Goal: Task Accomplishment & Management: Manage account settings

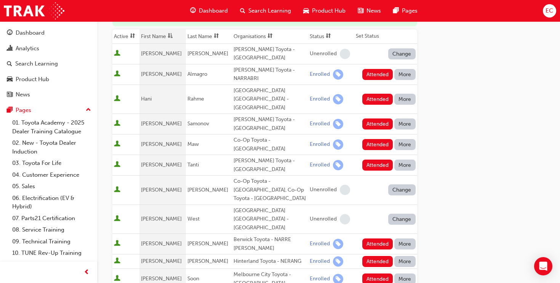
scroll to position [111, 0]
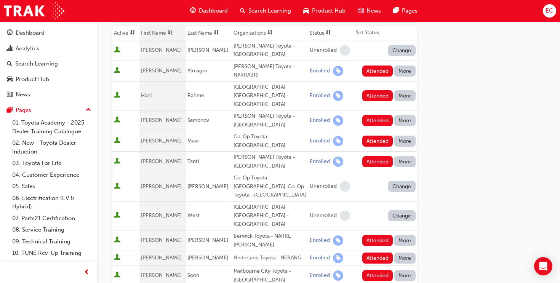
click at [169, 33] on span at bounding box center [170, 33] width 8 height 10
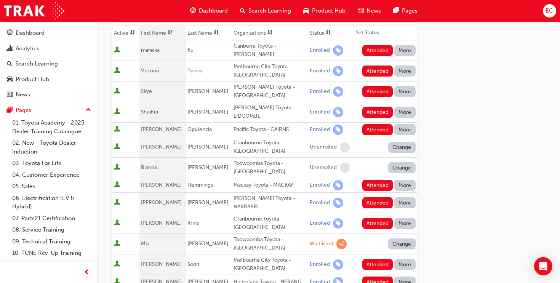
click at [169, 33] on span at bounding box center [170, 33] width 8 height 10
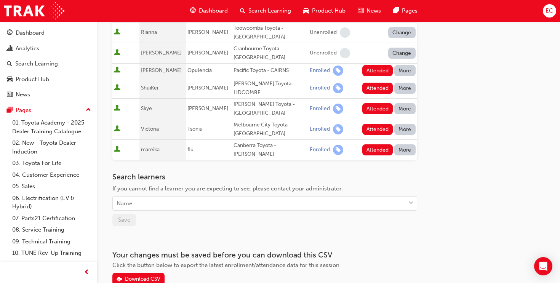
scroll to position [457, 0]
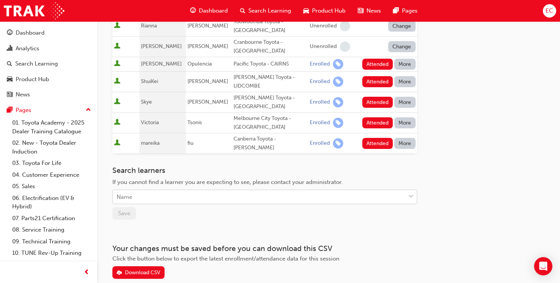
click at [167, 191] on div "Name" at bounding box center [259, 197] width 293 height 13
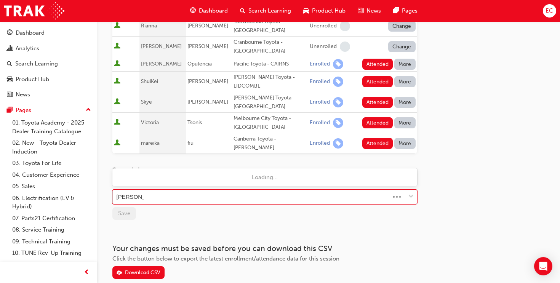
type input "[PERSON_NAME]"
click at [209, 191] on div "[PERSON_NAME]" at bounding box center [259, 197] width 293 height 13
click at [209, 191] on div "Name" at bounding box center [259, 197] width 293 height 13
type input "B"
type input "wyong"
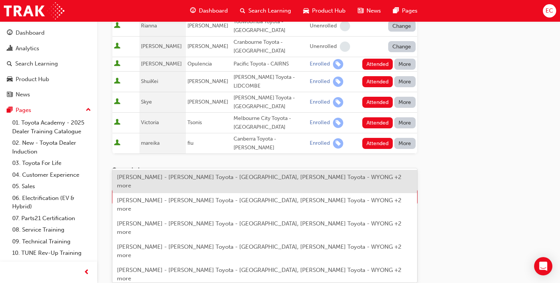
click at [281, 197] on span "[PERSON_NAME] - [PERSON_NAME] Toyota - [GEOGRAPHIC_DATA], [PERSON_NAME] Toyota …" at bounding box center [259, 205] width 285 height 16
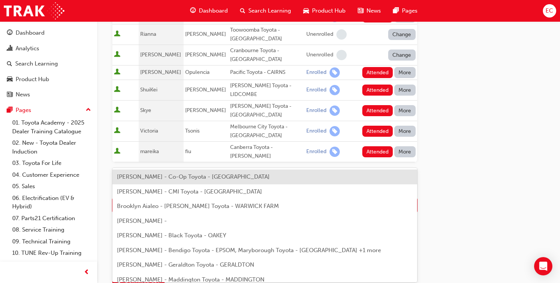
click at [237, 182] on div "[PERSON_NAME] - Co-Op Toyota - [GEOGRAPHIC_DATA]" at bounding box center [264, 177] width 305 height 15
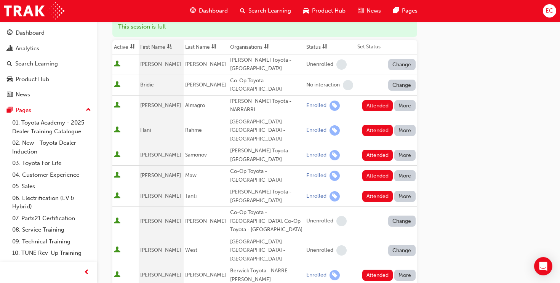
scroll to position [280, 0]
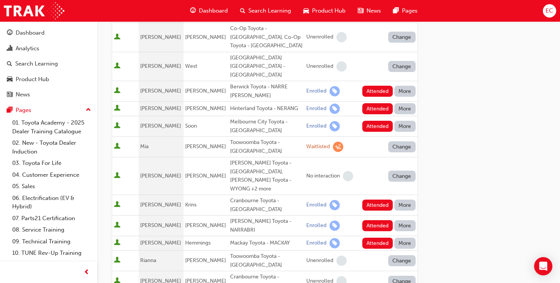
click at [482, 66] on div "Go to session detail page Manage attendance for Toyota For Life In Action - Vir…" at bounding box center [328, 127] width 433 height 773
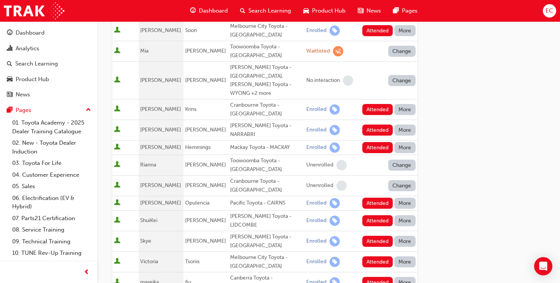
scroll to position [500, 0]
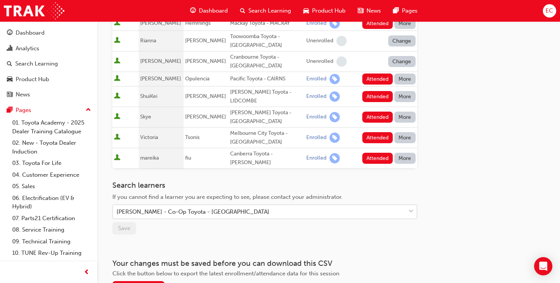
click at [227, 205] on div "[PERSON_NAME] - Co-Op Toyota - [GEOGRAPHIC_DATA]" at bounding box center [259, 211] width 293 height 13
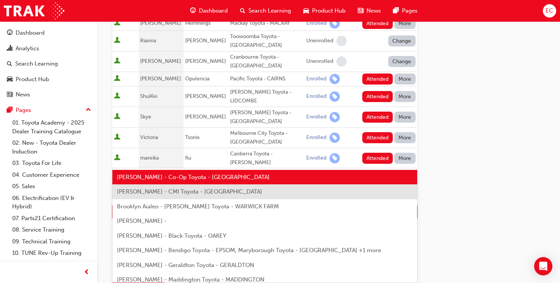
click at [227, 205] on div "[PERSON_NAME] - Co-Op Toyota - [GEOGRAPHIC_DATA]" at bounding box center [259, 211] width 293 height 13
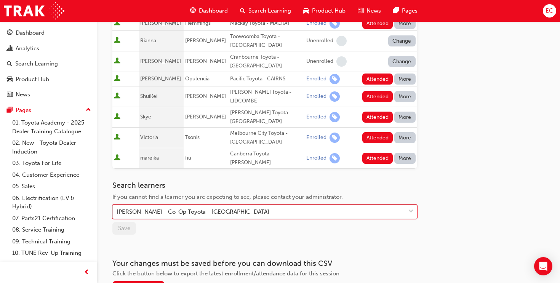
click at [227, 205] on div "[PERSON_NAME] - Co-Op Toyota - [GEOGRAPHIC_DATA]" at bounding box center [259, 211] width 293 height 13
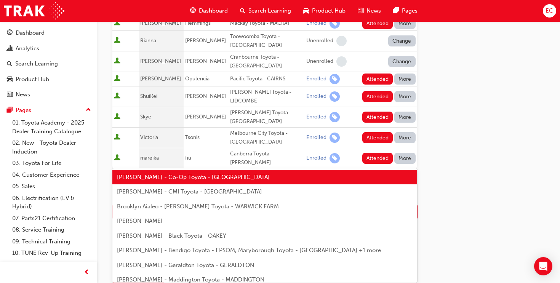
click at [227, 205] on div "[PERSON_NAME] - Co-Op Toyota - [GEOGRAPHIC_DATA]" at bounding box center [259, 211] width 293 height 13
click at [377, 205] on div "[PERSON_NAME] - Co-Op Toyota - [GEOGRAPHIC_DATA]" at bounding box center [259, 211] width 293 height 13
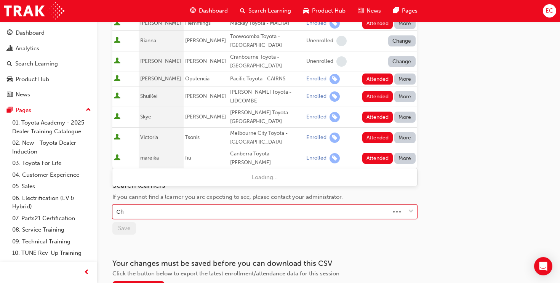
type input "C"
click at [347, 259] on h3 "Your changes must be saved before you can download this CSV" at bounding box center [264, 263] width 305 height 9
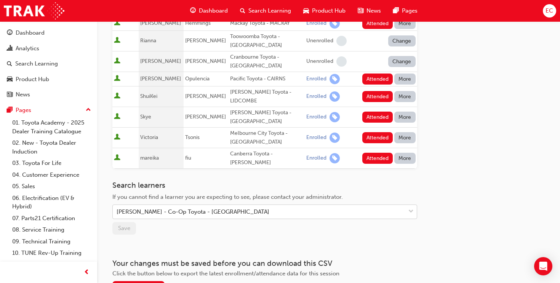
click at [279, 205] on div "[PERSON_NAME] - Co-Op Toyota - [GEOGRAPHIC_DATA]" at bounding box center [259, 211] width 293 height 13
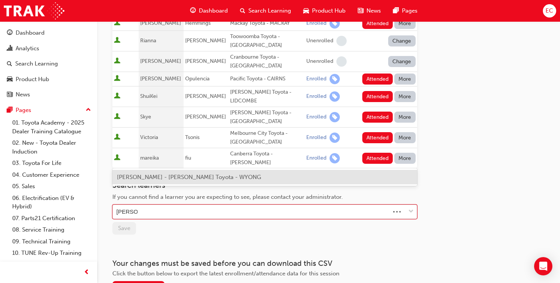
type input "[PERSON_NAME]"
click at [271, 178] on div "[PERSON_NAME] - [PERSON_NAME] Toyota - WYONG" at bounding box center [264, 177] width 305 height 15
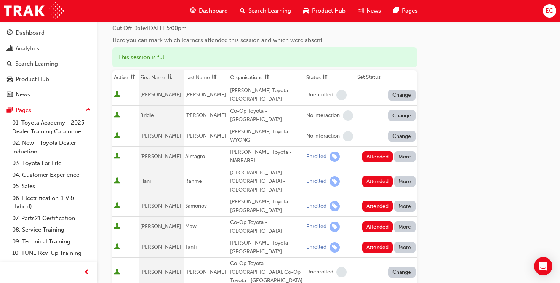
scroll to position [89, 0]
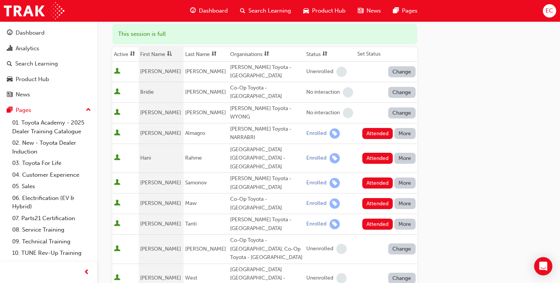
click at [397, 107] on button "Change" at bounding box center [401, 112] width 27 height 11
click at [397, 134] on div "Enrolled" at bounding box center [393, 135] width 22 height 9
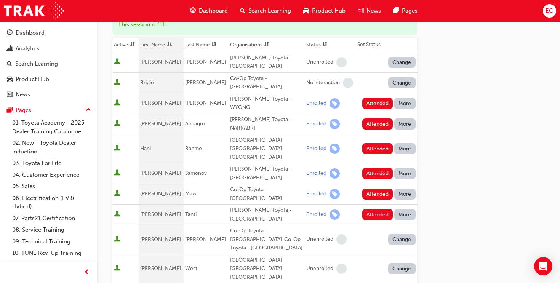
scroll to position [97, 0]
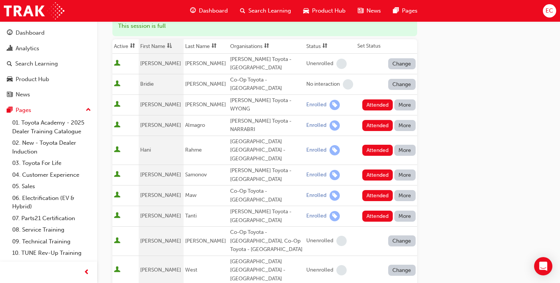
click at [149, 46] on th "First Name" at bounding box center [161, 46] width 45 height 14
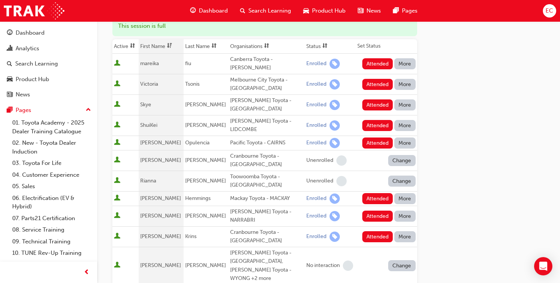
click at [149, 46] on th "First Name" at bounding box center [161, 46] width 45 height 14
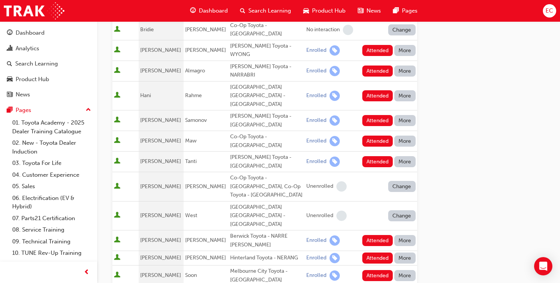
scroll to position [153, 0]
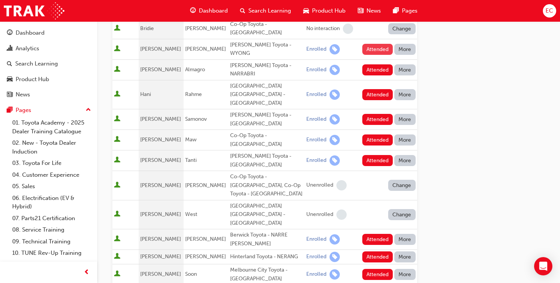
click at [382, 44] on button "Attended" at bounding box center [377, 49] width 31 height 11
click at [372, 64] on button "Attended" at bounding box center [377, 69] width 31 height 11
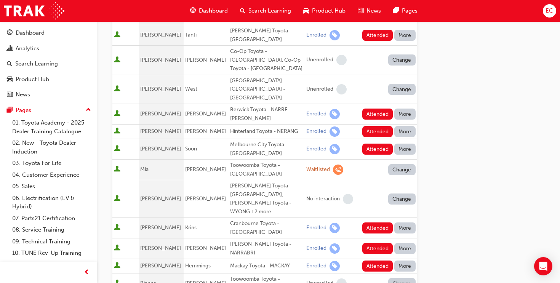
scroll to position [282, 0]
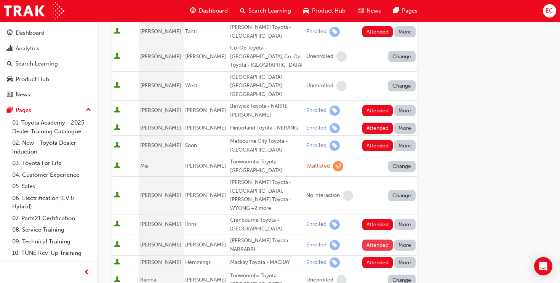
click at [371, 240] on button "Attended" at bounding box center [377, 245] width 31 height 11
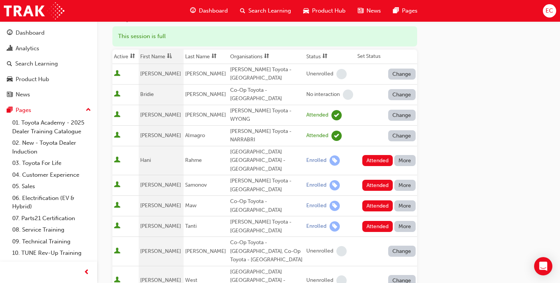
scroll to position [139, 0]
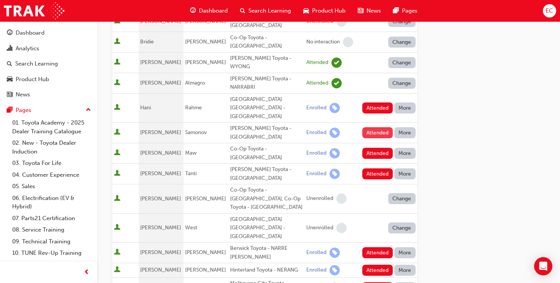
click at [373, 127] on button "Attended" at bounding box center [377, 132] width 31 height 11
click at [406, 103] on button "More" at bounding box center [404, 108] width 21 height 11
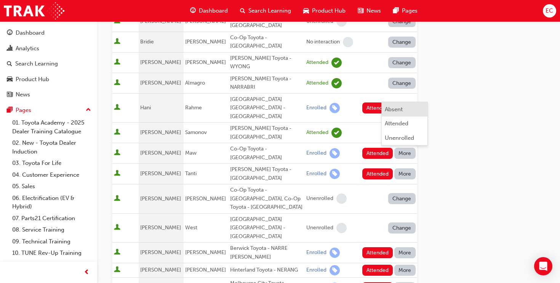
click at [406, 113] on div "Absent" at bounding box center [405, 109] width 40 height 9
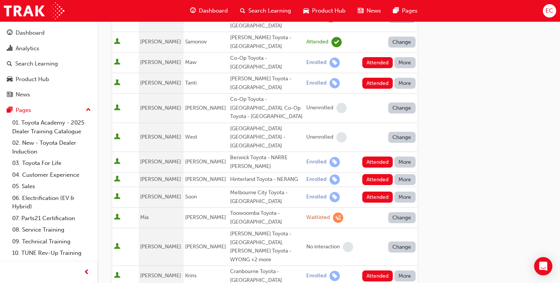
scroll to position [231, 0]
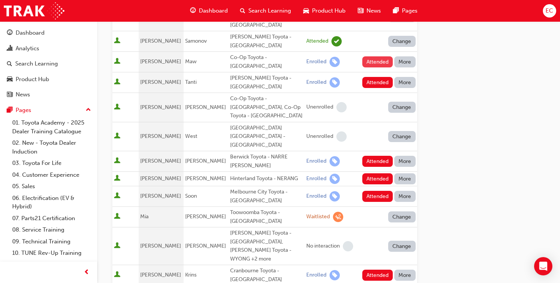
click at [375, 56] on button "Attended" at bounding box center [377, 61] width 31 height 11
click at [410, 77] on button "More" at bounding box center [404, 82] width 21 height 11
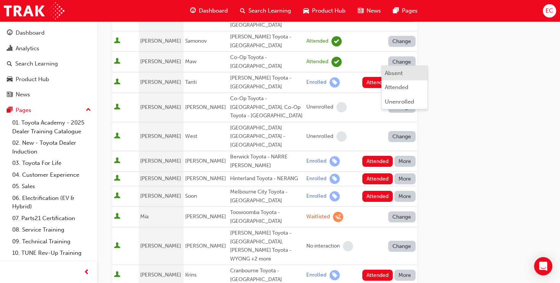
click at [411, 75] on div "Absent" at bounding box center [405, 73] width 40 height 9
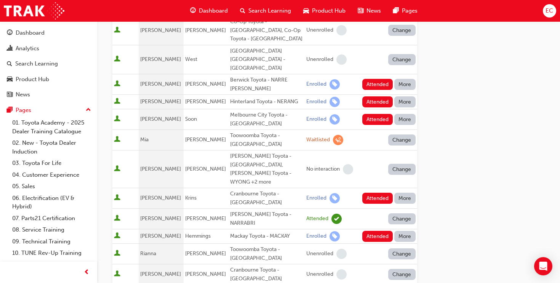
scroll to position [308, 0]
click at [402, 79] on button "More" at bounding box center [404, 84] width 21 height 11
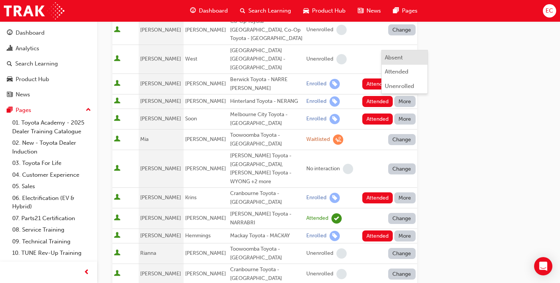
click at [405, 61] on div "Absent" at bounding box center [405, 57] width 40 height 9
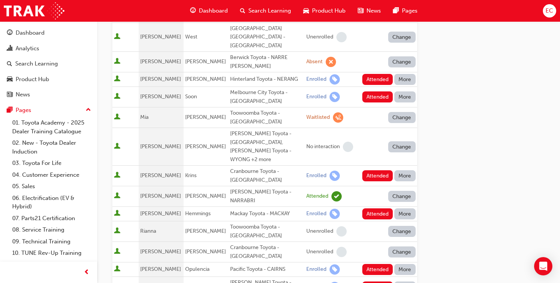
scroll to position [332, 0]
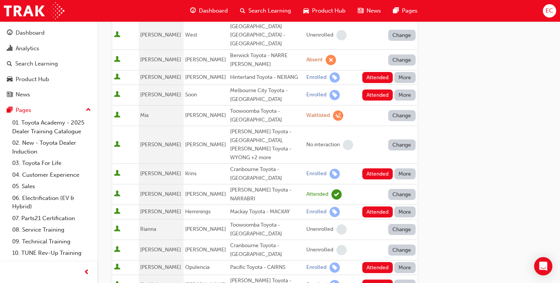
click at [403, 72] on button "More" at bounding box center [404, 77] width 21 height 11
click at [407, 54] on div "Absent" at bounding box center [405, 51] width 40 height 9
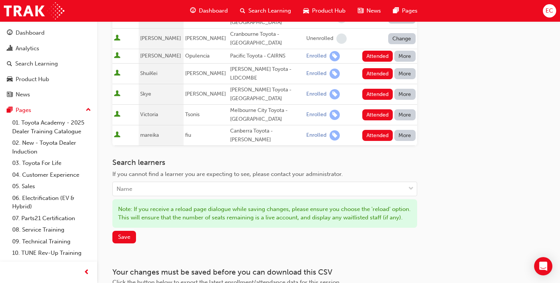
scroll to position [536, 0]
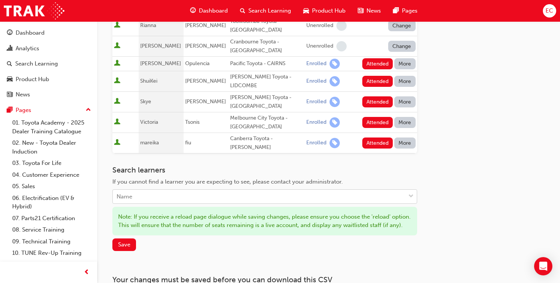
click at [183, 190] on div "Name" at bounding box center [259, 196] width 293 height 13
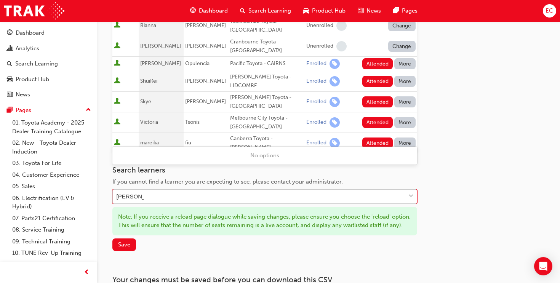
type input "[PERSON_NAME]"
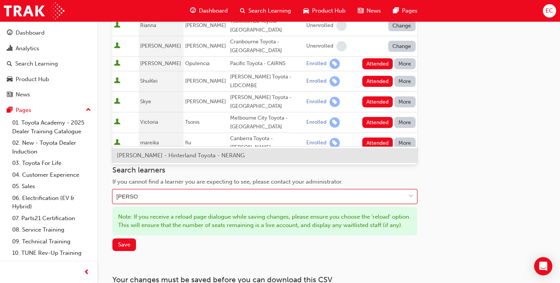
click at [186, 154] on span "[PERSON_NAME] - Hinterland Toyota - NERANG" at bounding box center [181, 155] width 128 height 7
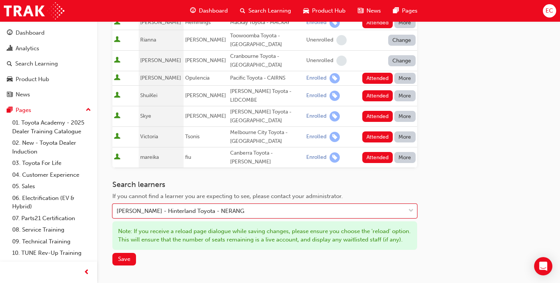
scroll to position [551, 0]
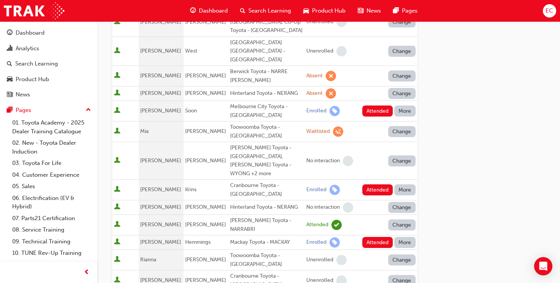
scroll to position [310, 0]
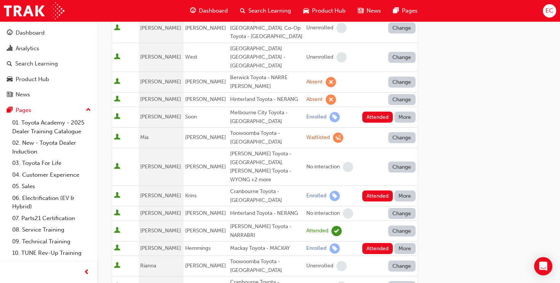
click at [408, 208] on button "Change" at bounding box center [401, 213] width 27 height 11
click at [405, 188] on div "Enrolled" at bounding box center [402, 192] width 40 height 9
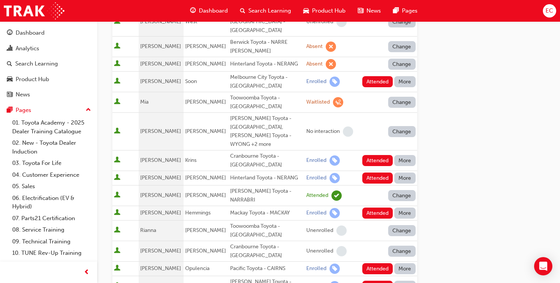
scroll to position [345, 0]
click at [371, 77] on button "Attended" at bounding box center [377, 82] width 31 height 11
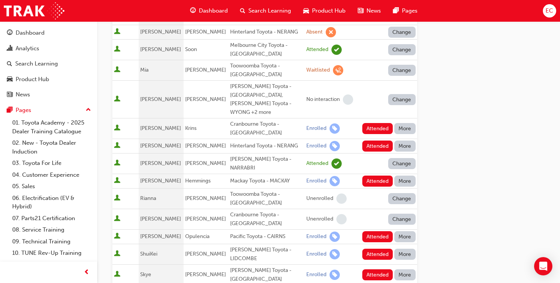
scroll to position [377, 0]
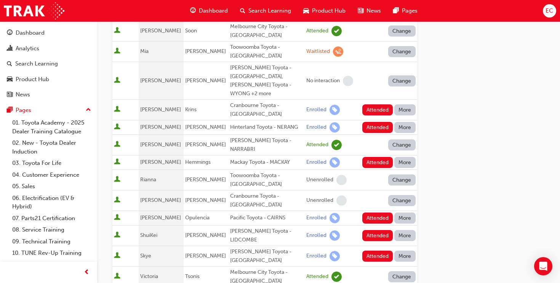
scroll to position [401, 0]
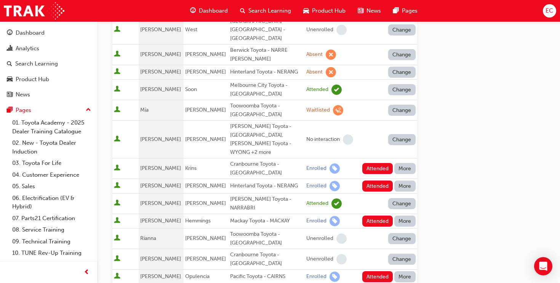
scroll to position [337, 0]
click at [376, 272] on button "Attended" at bounding box center [377, 277] width 31 height 11
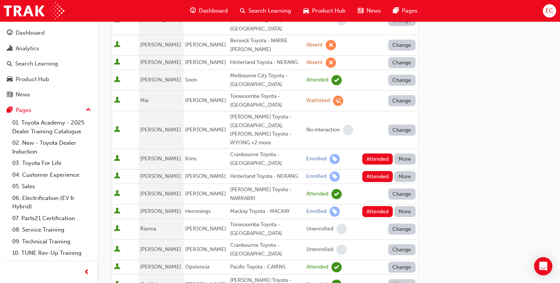
scroll to position [349, 0]
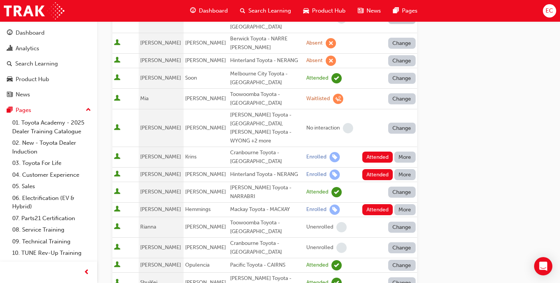
click at [407, 207] on div "Absent" at bounding box center [405, 203] width 40 height 9
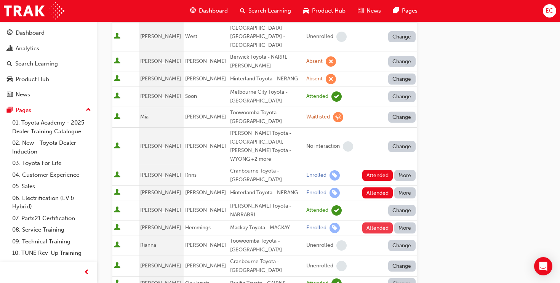
click at [369, 223] on button "Attended" at bounding box center [377, 228] width 31 height 11
click at [373, 188] on button "Attended" at bounding box center [377, 193] width 31 height 11
click at [409, 170] on button "More" at bounding box center [404, 175] width 21 height 11
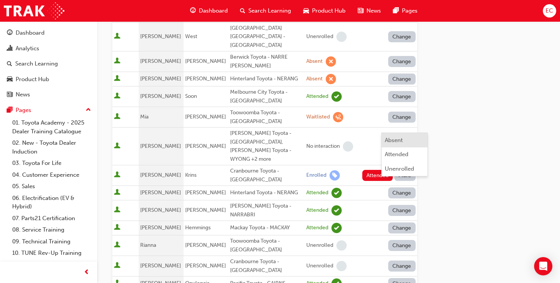
click at [407, 142] on div "Absent" at bounding box center [405, 140] width 40 height 9
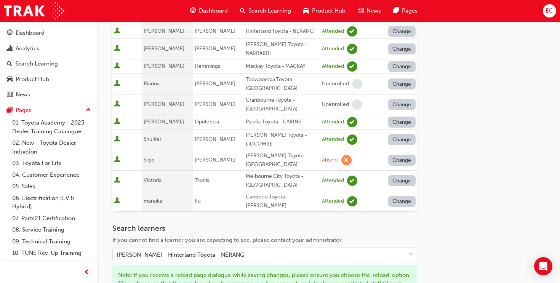
scroll to position [569, 0]
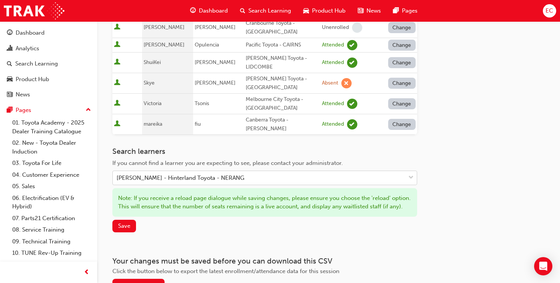
click at [244, 171] on div "[PERSON_NAME] - Hinterland Toyota - NERANG" at bounding box center [259, 177] width 293 height 13
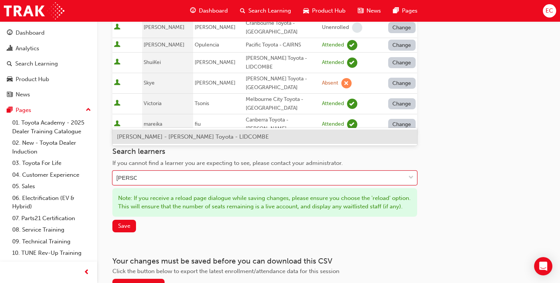
type input "[PERSON_NAME]"
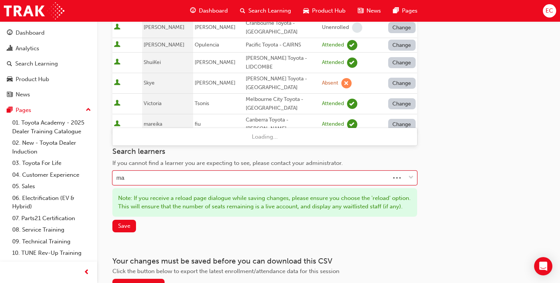
type input "m"
type input "[PERSON_NAME]"
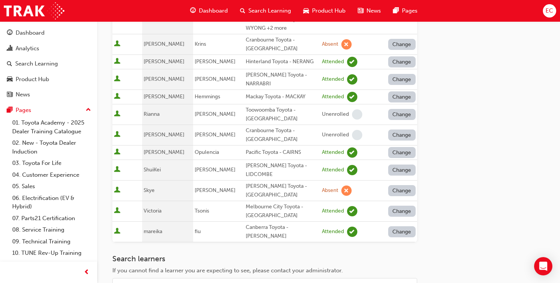
scroll to position [459, 0]
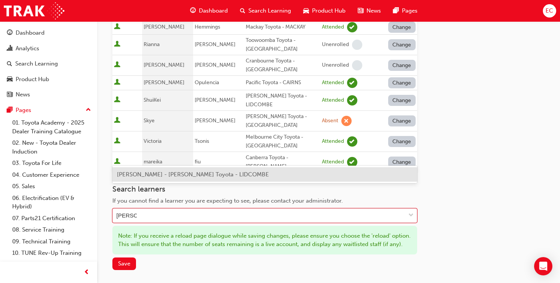
type input "[PERSON_NAME]"
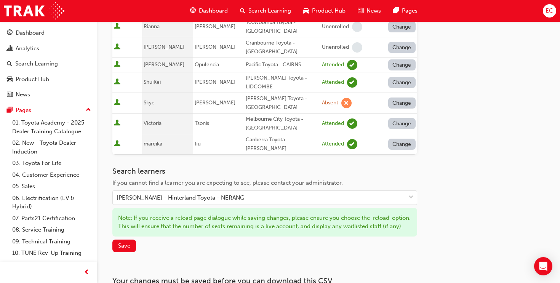
scroll to position [559, 0]
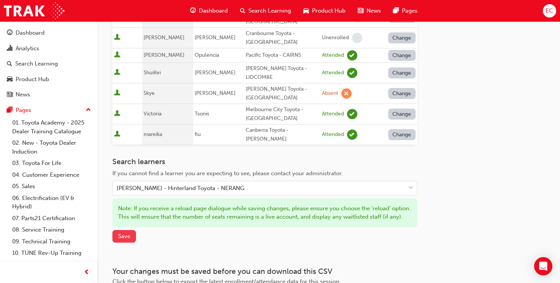
click at [123, 233] on span "Save" at bounding box center [124, 236] width 12 height 7
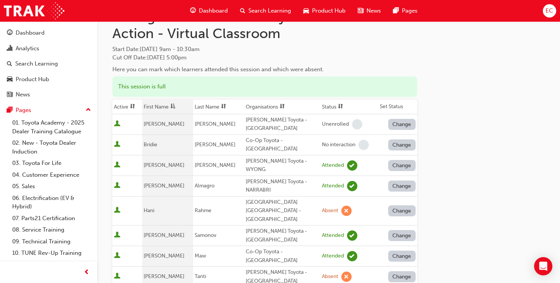
scroll to position [31, 0]
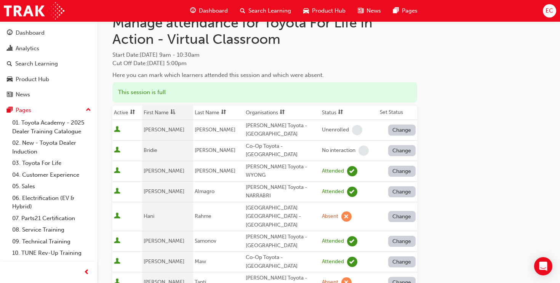
click at [326, 111] on th "Status" at bounding box center [350, 113] width 58 height 14
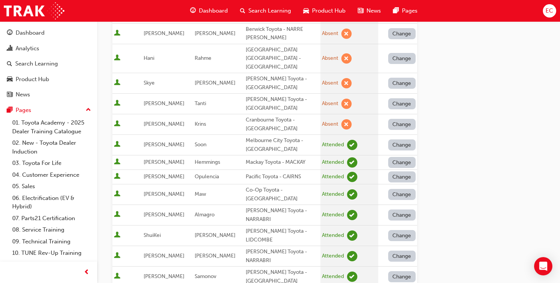
scroll to position [0, 0]
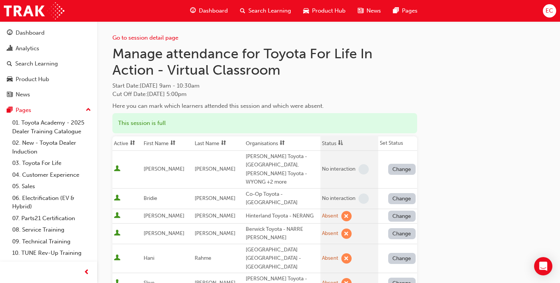
click at [157, 146] on th "First Name" at bounding box center [167, 143] width 51 height 14
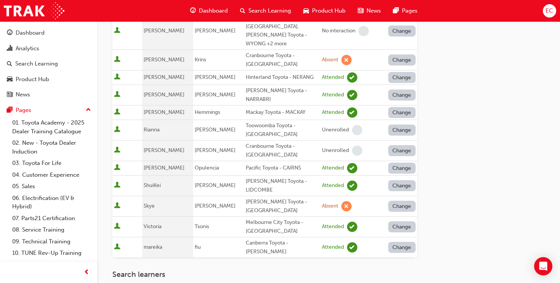
scroll to position [529, 0]
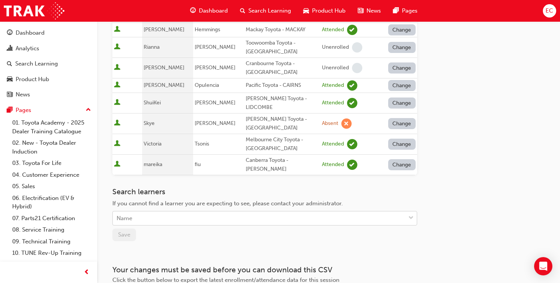
click at [285, 212] on div "Name" at bounding box center [259, 218] width 293 height 13
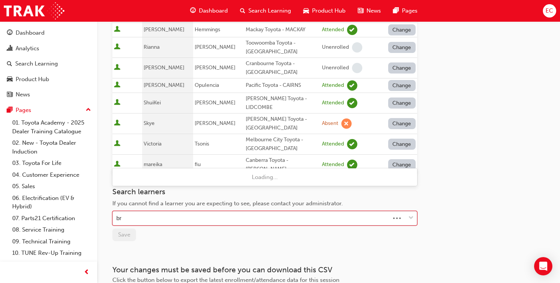
type input "b"
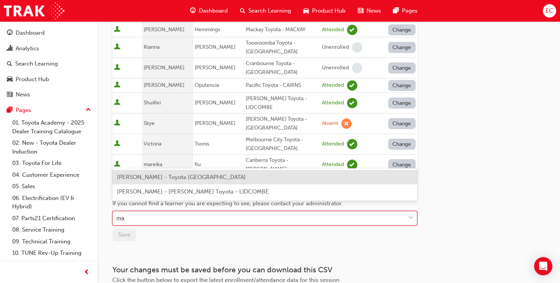
type input "m"
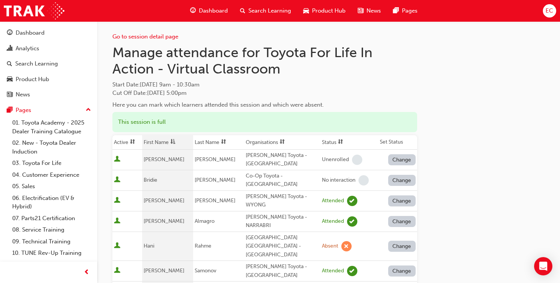
scroll to position [0, 0]
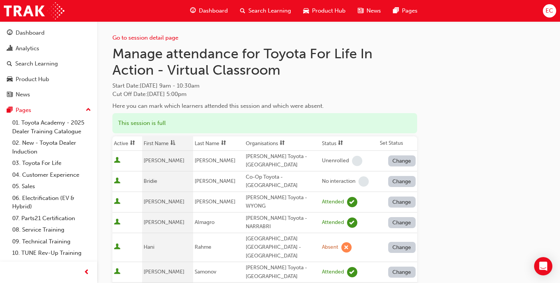
click at [213, 7] on span "Dashboard" at bounding box center [213, 10] width 29 height 9
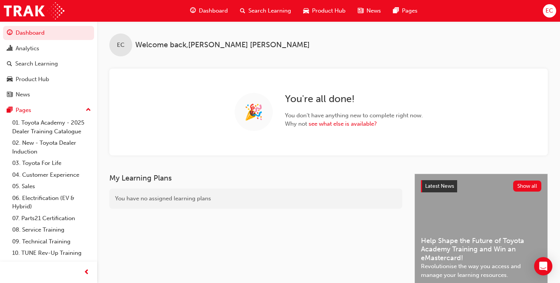
click at [256, 13] on span "Search Learning" at bounding box center [269, 10] width 43 height 9
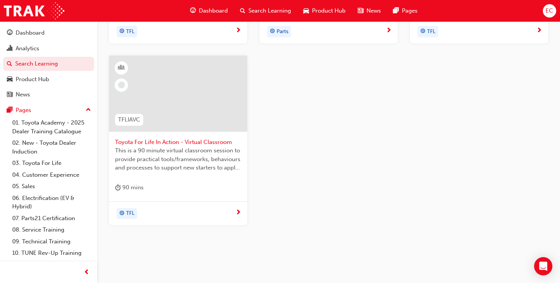
scroll to position [327, 0]
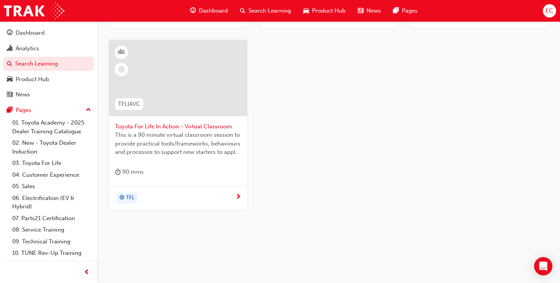
click at [195, 82] on div at bounding box center [178, 78] width 138 height 76
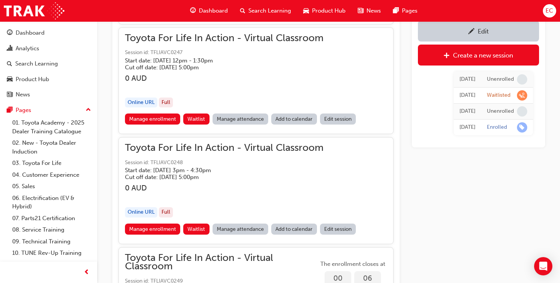
scroll to position [688, 0]
